Goal: Task Accomplishment & Management: Use online tool/utility

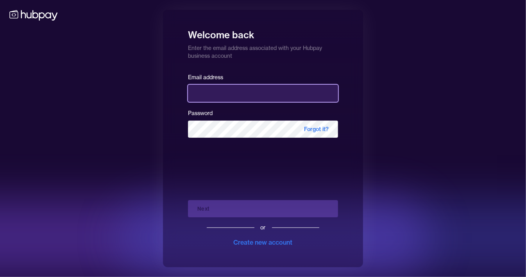
click at [220, 94] on input "email" at bounding box center [263, 93] width 150 height 17
type input "**********"
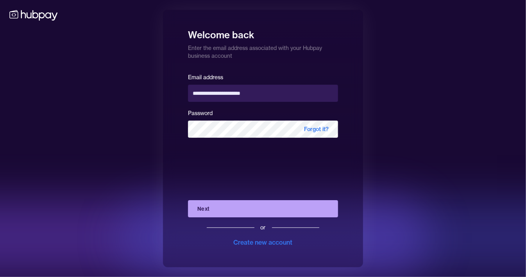
click at [229, 210] on button "Next" at bounding box center [263, 208] width 150 height 17
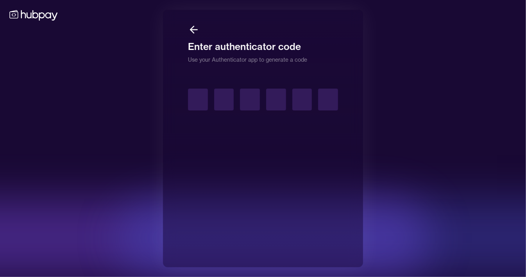
click at [199, 102] on input "text" at bounding box center [198, 100] width 20 height 22
type input "*"
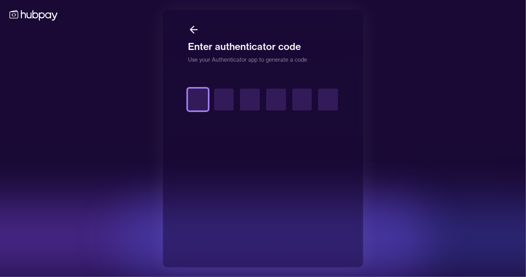
type input "*"
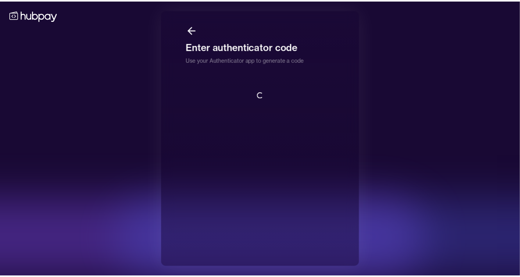
scroll to position [1, 0]
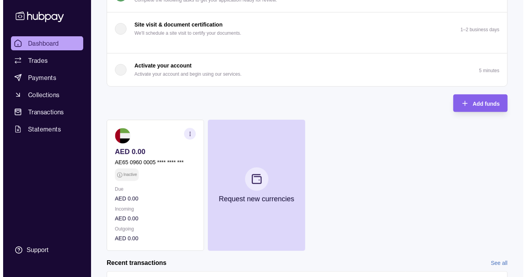
scroll to position [156, 0]
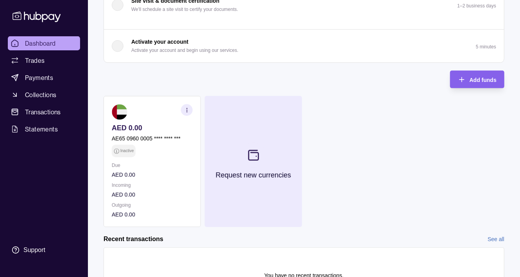
click at [254, 154] on icon at bounding box center [253, 155] width 13 height 13
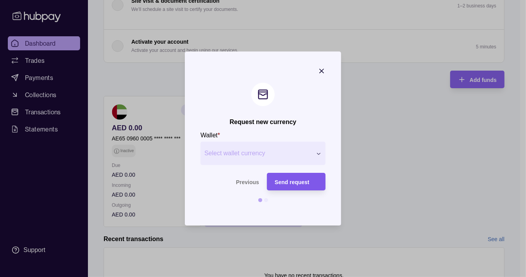
click at [306, 184] on span "Send request" at bounding box center [292, 182] width 35 height 6
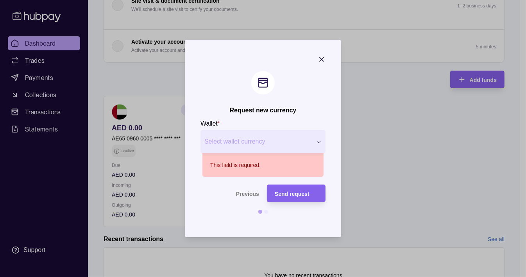
click at [300, 146] on button "Select wallet currency" at bounding box center [262, 141] width 125 height 23
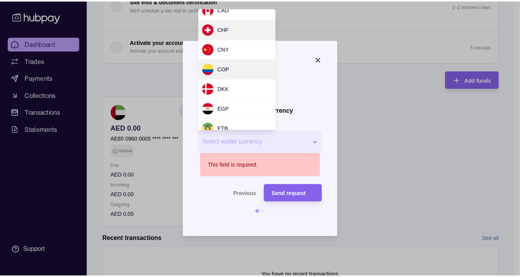
scroll to position [104, 0]
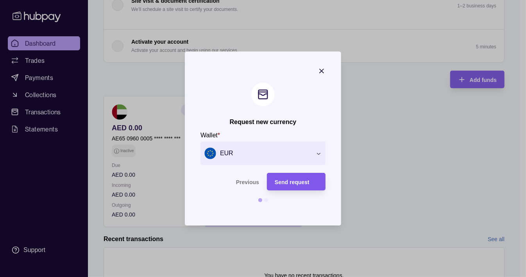
click at [298, 184] on span "Send request" at bounding box center [292, 182] width 35 height 6
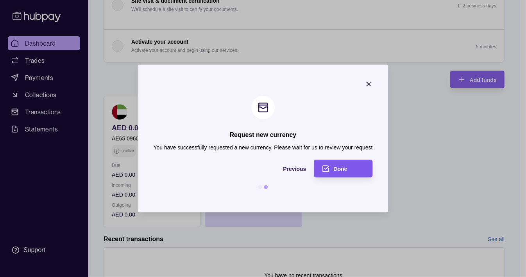
click at [340, 171] on span "Done" at bounding box center [341, 169] width 14 height 6
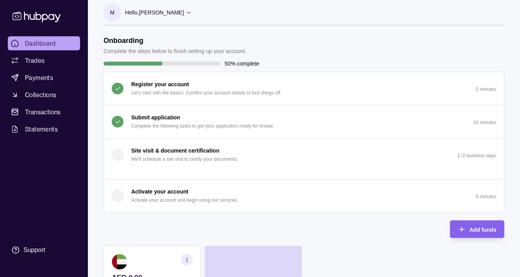
scroll to position [0, 0]
